Goal: Information Seeking & Learning: Learn about a topic

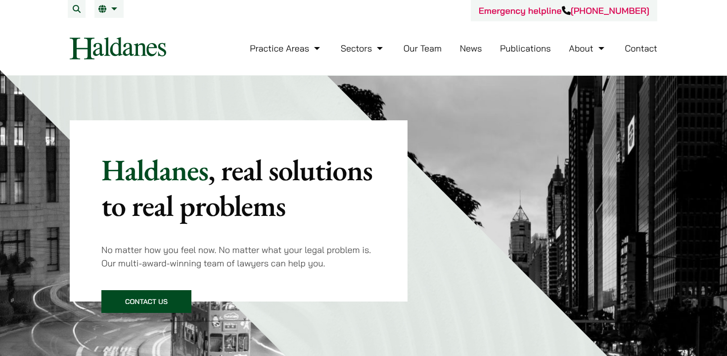
click at [430, 47] on link "Our Team" at bounding box center [423, 48] width 38 height 11
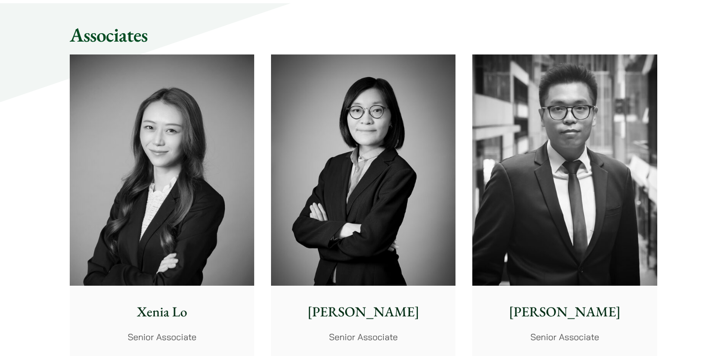
scroll to position [2558, 0]
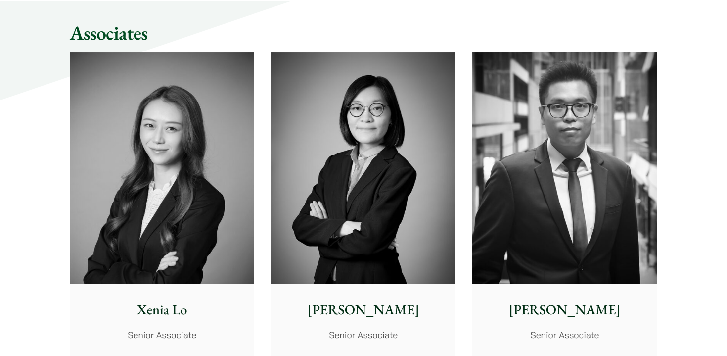
click at [158, 67] on img at bounding box center [162, 167] width 185 height 231
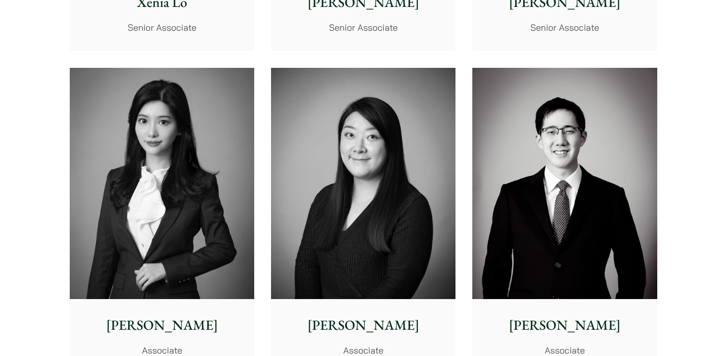
scroll to position [2981, 0]
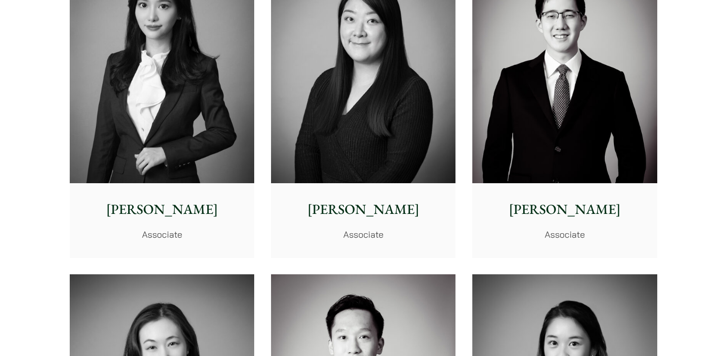
click at [159, 67] on img at bounding box center [162, 67] width 185 height 231
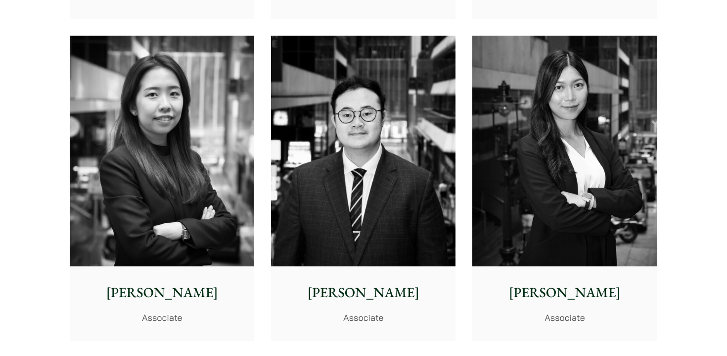
scroll to position [3544, 0]
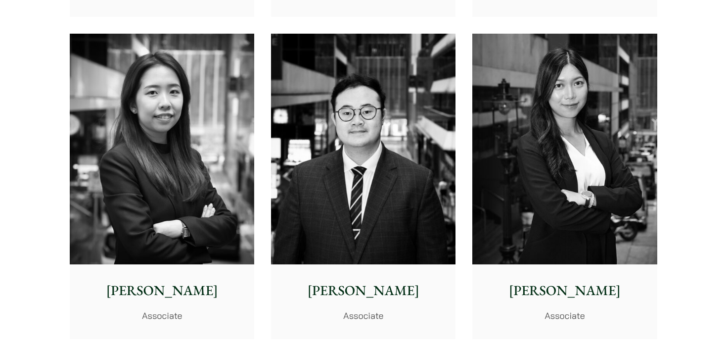
click at [230, 205] on img at bounding box center [162, 149] width 185 height 231
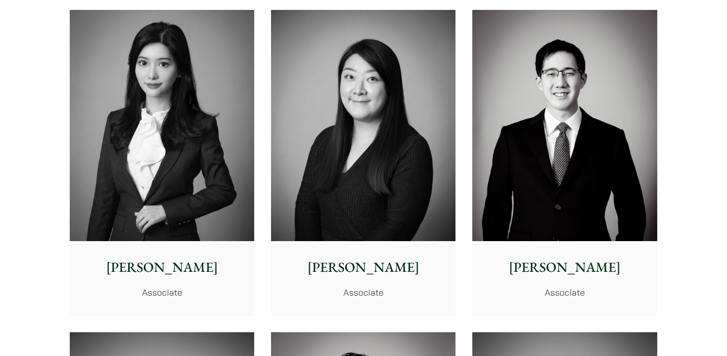
scroll to position [2924, 0]
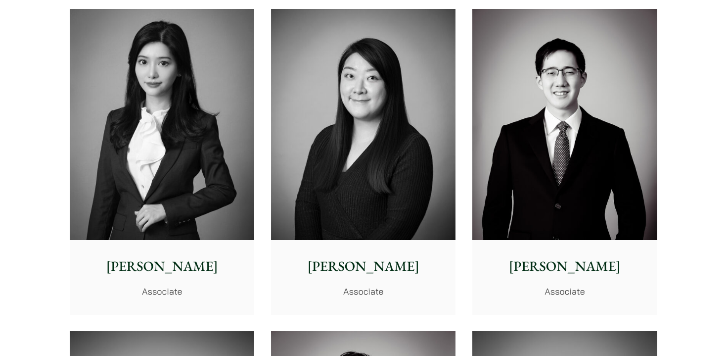
click at [208, 181] on img at bounding box center [162, 124] width 185 height 231
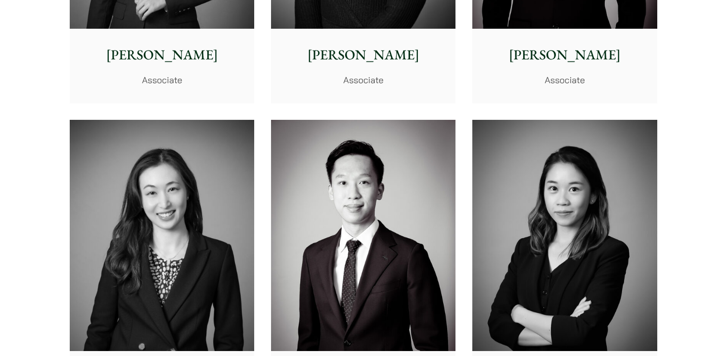
scroll to position [3216, 0]
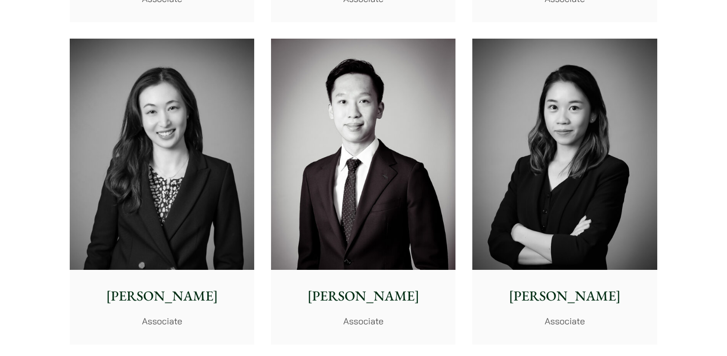
click at [538, 294] on p "[PERSON_NAME]" at bounding box center [564, 295] width 169 height 21
click at [185, 287] on p "Shirley Chan" at bounding box center [162, 295] width 169 height 21
click at [282, 305] on p "[PERSON_NAME]" at bounding box center [363, 295] width 169 height 21
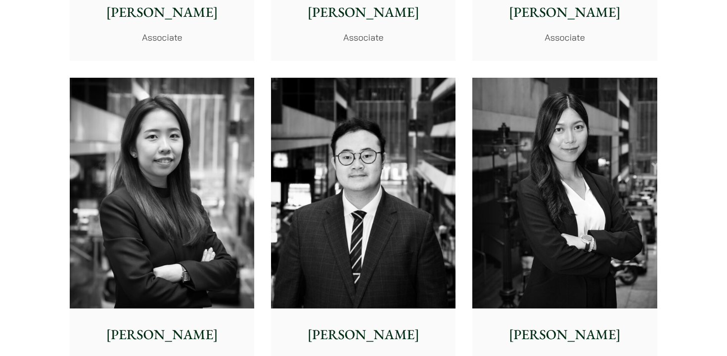
scroll to position [3556, 0]
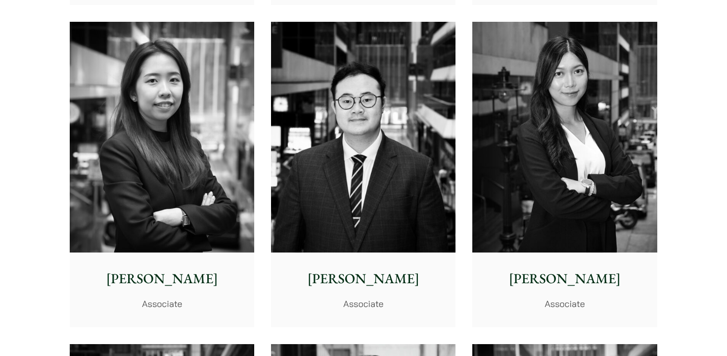
click at [577, 286] on p "Joanne Lam" at bounding box center [564, 278] width 169 height 21
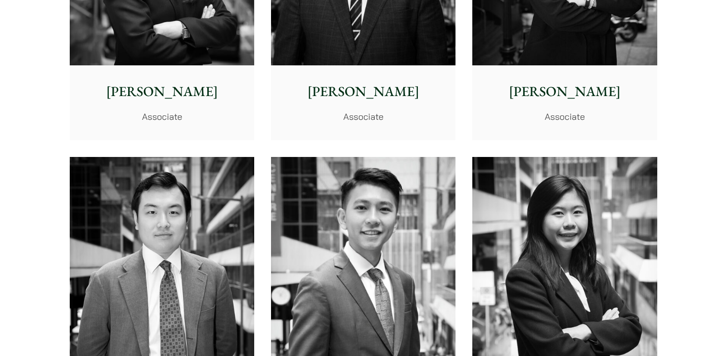
scroll to position [3928, 0]
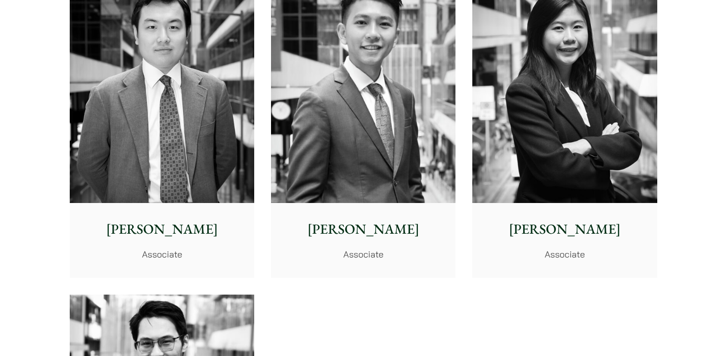
click at [549, 212] on div "Danika Chui Associate" at bounding box center [564, 240] width 185 height 74
click at [398, 267] on div "Brian Fung Associate" at bounding box center [363, 240] width 185 height 74
click at [163, 233] on p "Ryan Chau" at bounding box center [162, 229] width 169 height 21
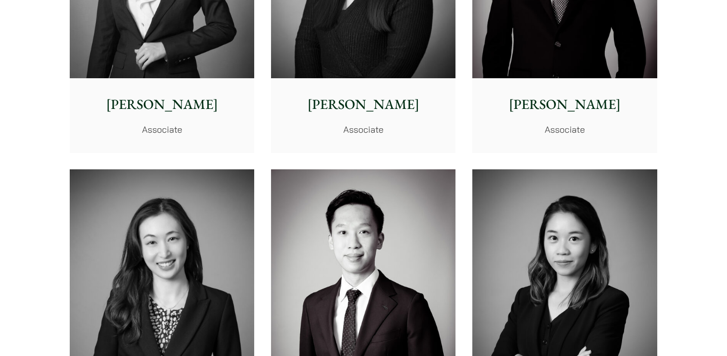
scroll to position [2885, 0]
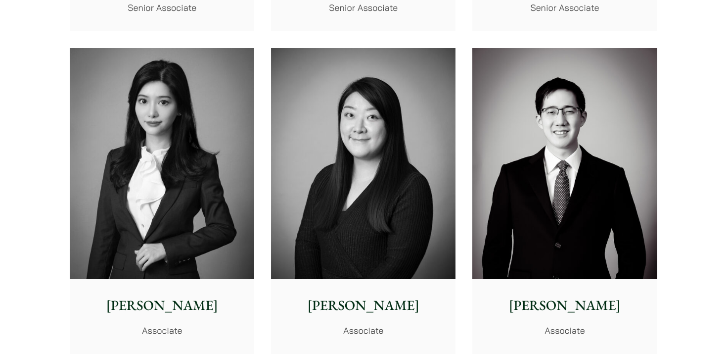
click at [288, 178] on img at bounding box center [363, 163] width 185 height 231
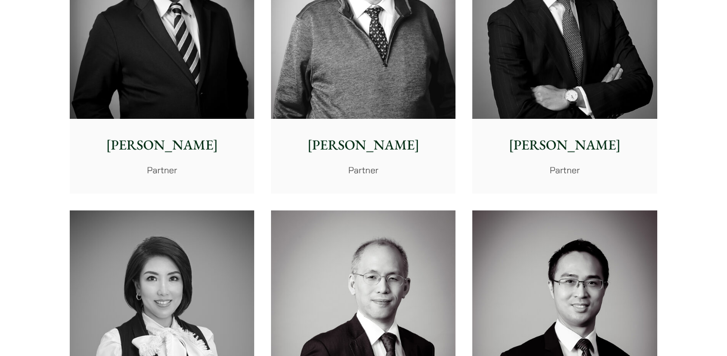
scroll to position [706, 0]
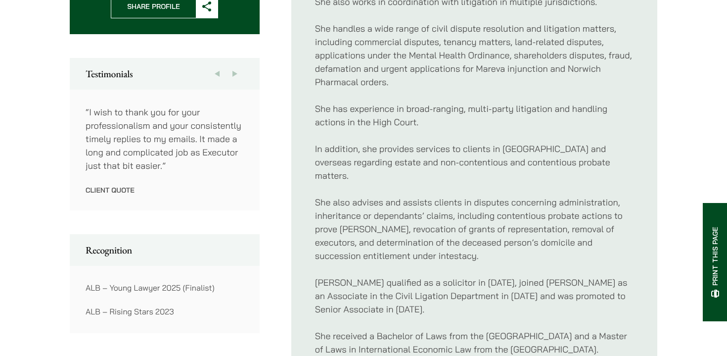
scroll to position [591, 0]
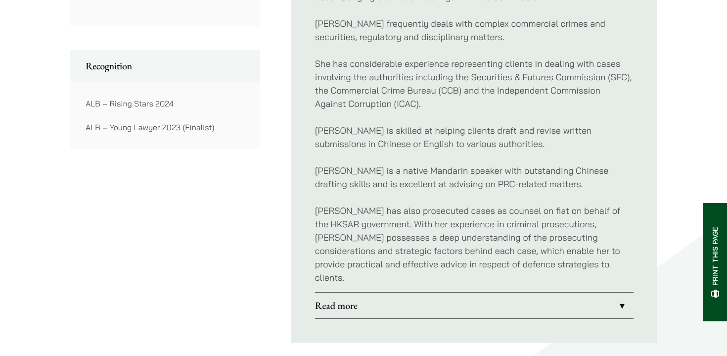
scroll to position [744, 0]
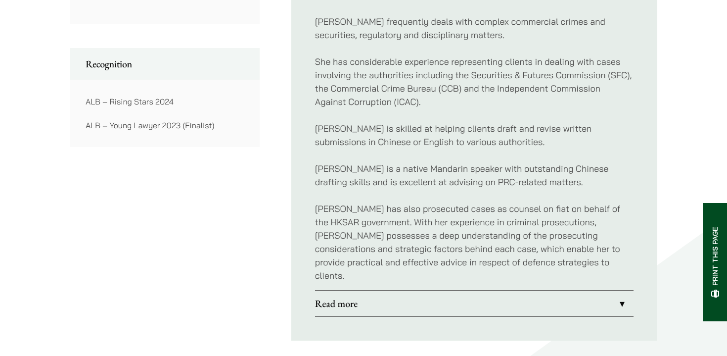
click at [406, 291] on link "Read more" at bounding box center [474, 303] width 319 height 26
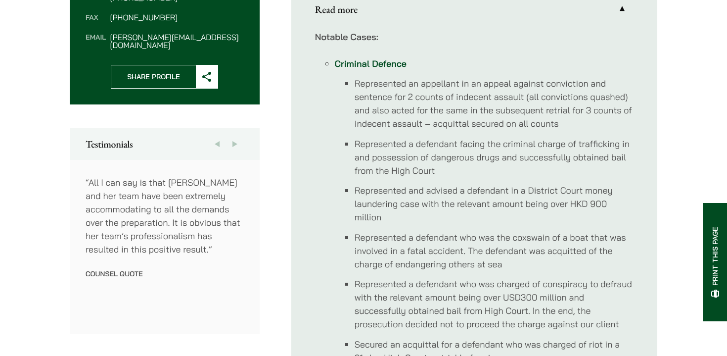
scroll to position [347, 0]
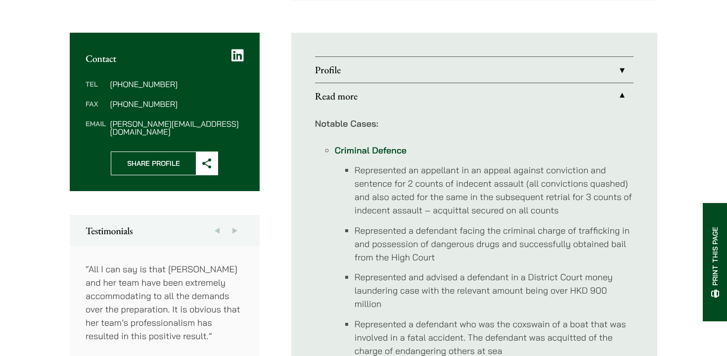
click at [359, 69] on link "Profile" at bounding box center [474, 70] width 319 height 26
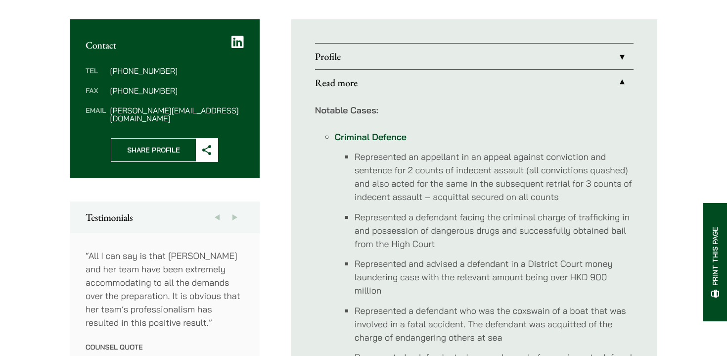
scroll to position [379, 0]
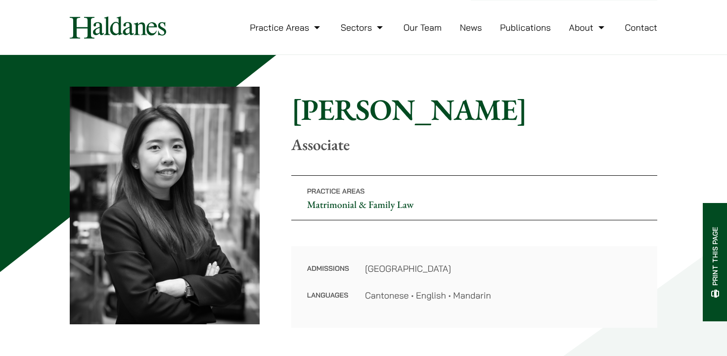
scroll to position [22, 0]
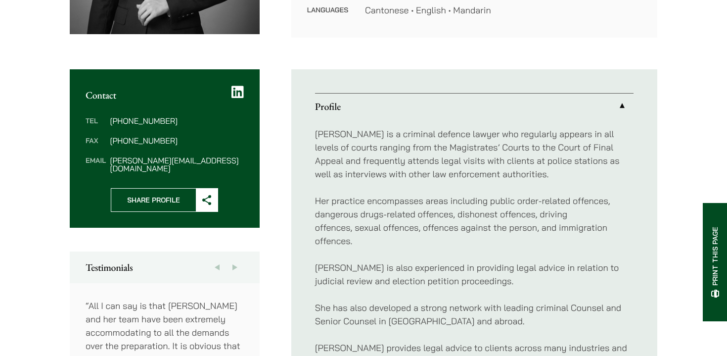
scroll to position [310, 0]
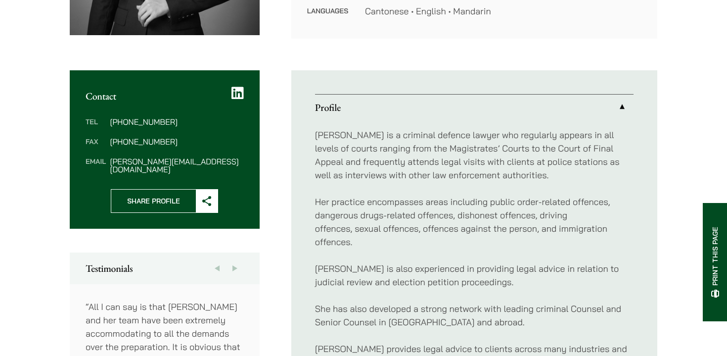
click at [236, 98] on icon at bounding box center [238, 93] width 12 height 14
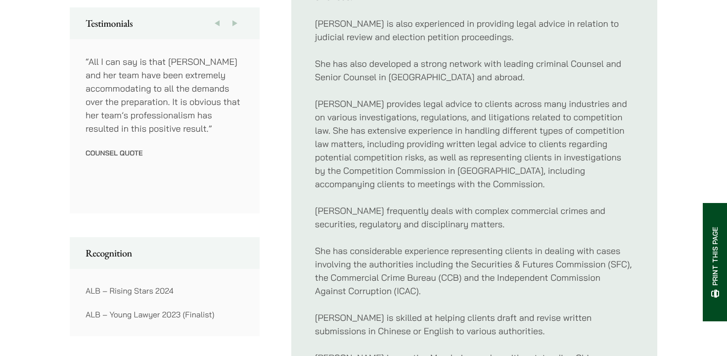
scroll to position [627, 0]
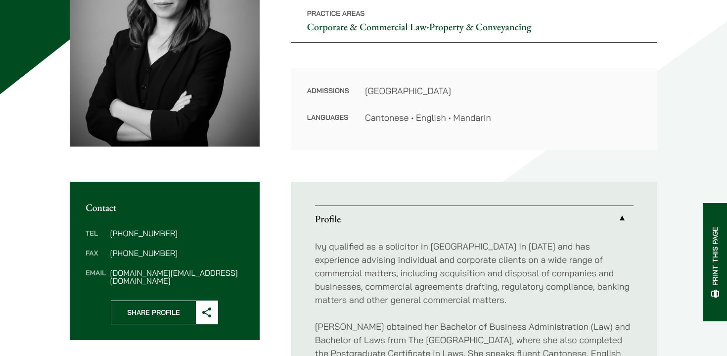
scroll to position [196, 0]
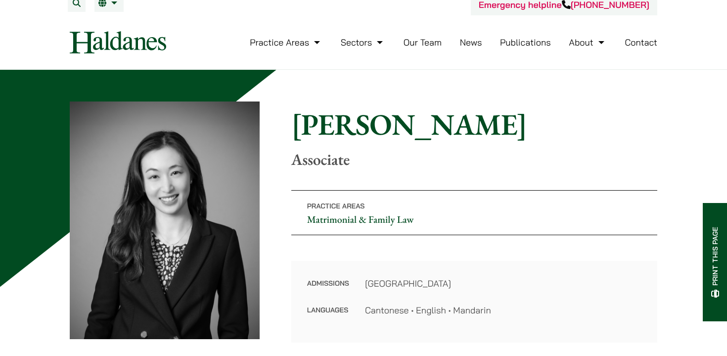
scroll to position [9, 0]
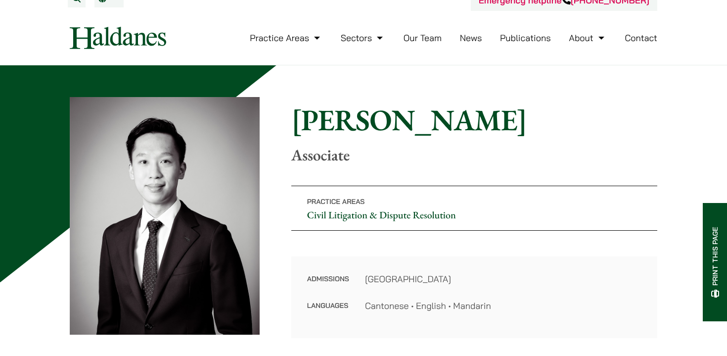
scroll to position [14, 0]
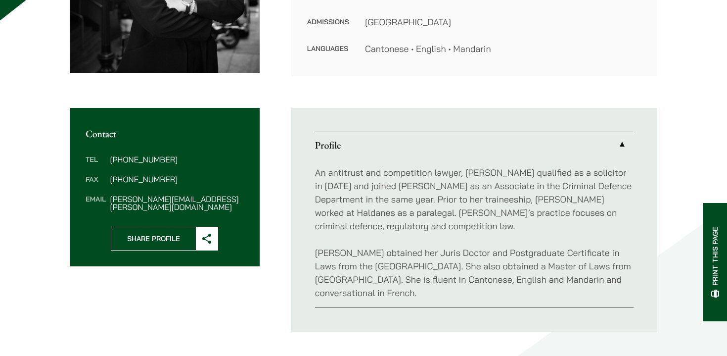
scroll to position [277, 0]
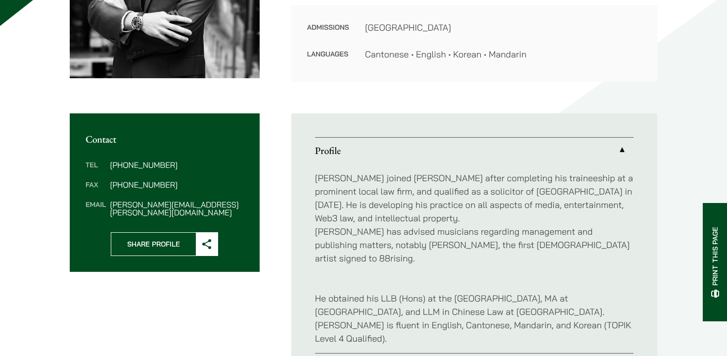
scroll to position [267, 0]
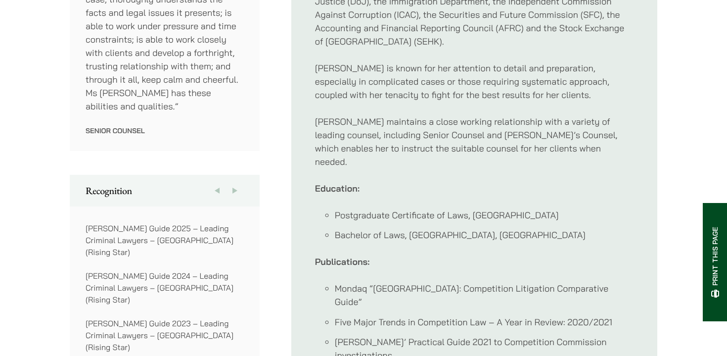
scroll to position [717, 0]
